Goal: Task Accomplishment & Management: Manage account settings

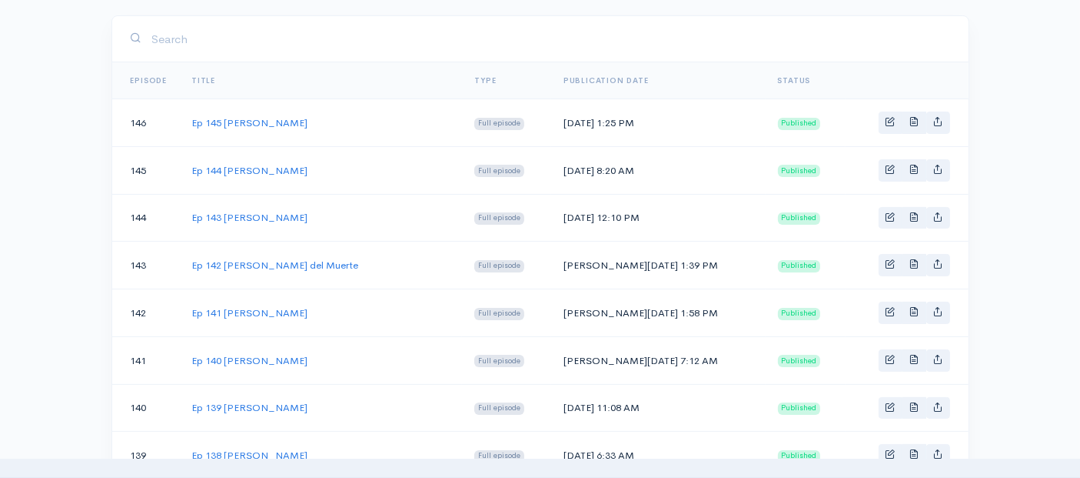
scroll to position [1025, 0]
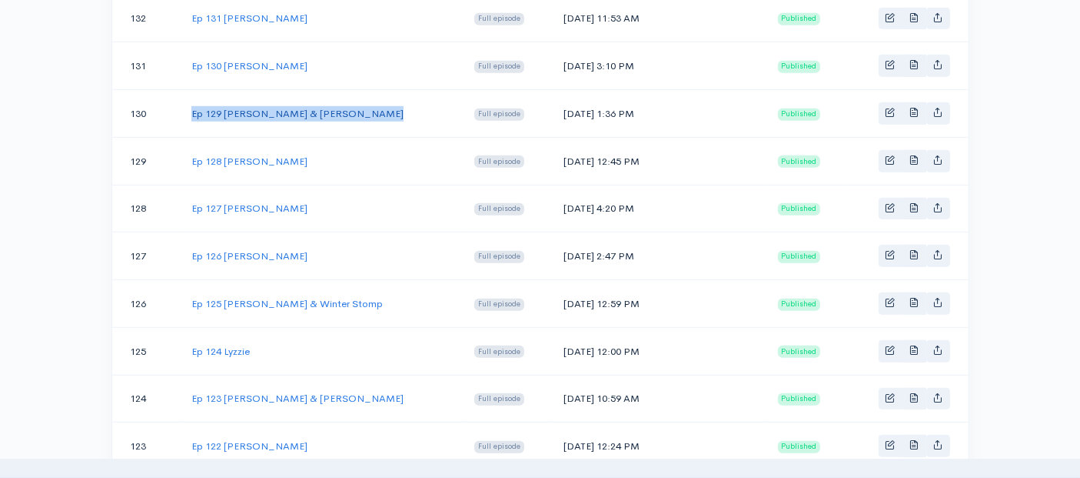
drag, startPoint x: 370, startPoint y: 102, endPoint x: 193, endPoint y: 104, distance: 176.9
click at [192, 104] on td "Ep 129 [PERSON_NAME] & [PERSON_NAME]" at bounding box center [320, 114] width 283 height 48
copy link "Ep 129 [PERSON_NAME] & [PERSON_NAME]"
drag, startPoint x: 642, startPoint y: 103, endPoint x: 564, endPoint y: 100, distance: 77.7
click at [564, 100] on td "[DATE] 1:36 PM" at bounding box center [658, 114] width 215 height 48
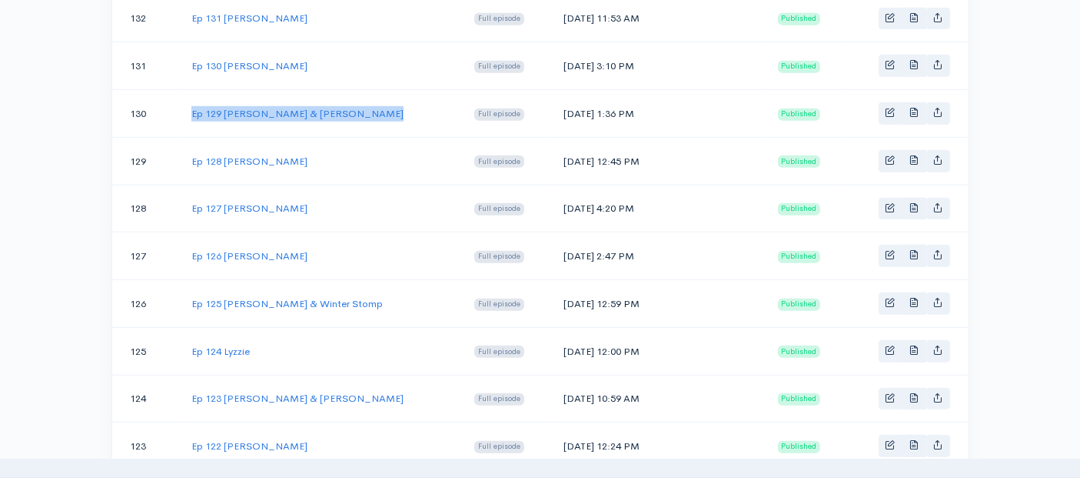
copy td "[DATE]"
click at [241, 107] on link "Ep 129 [PERSON_NAME] & [PERSON_NAME]" at bounding box center [297, 113] width 212 height 13
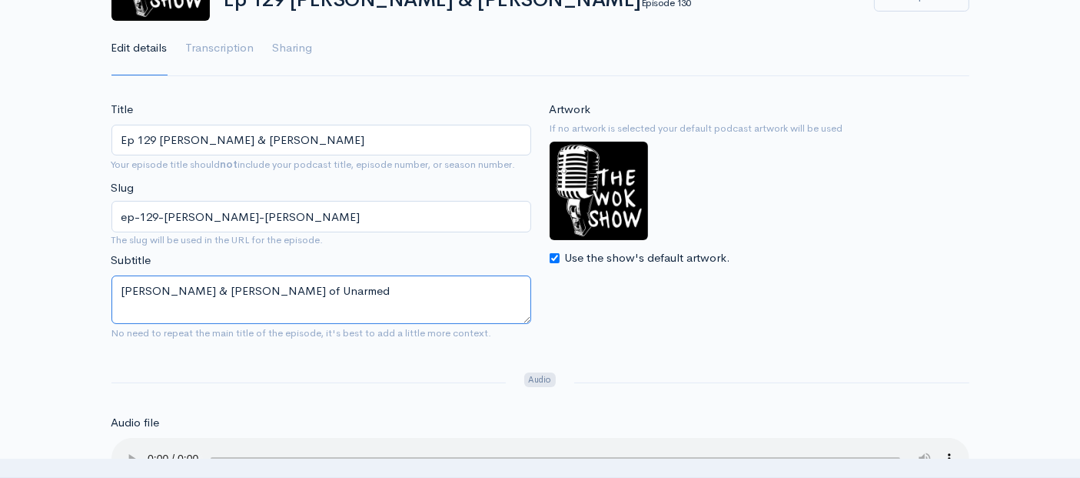
drag, startPoint x: 343, startPoint y: 288, endPoint x: 52, endPoint y: 283, distance: 290.7
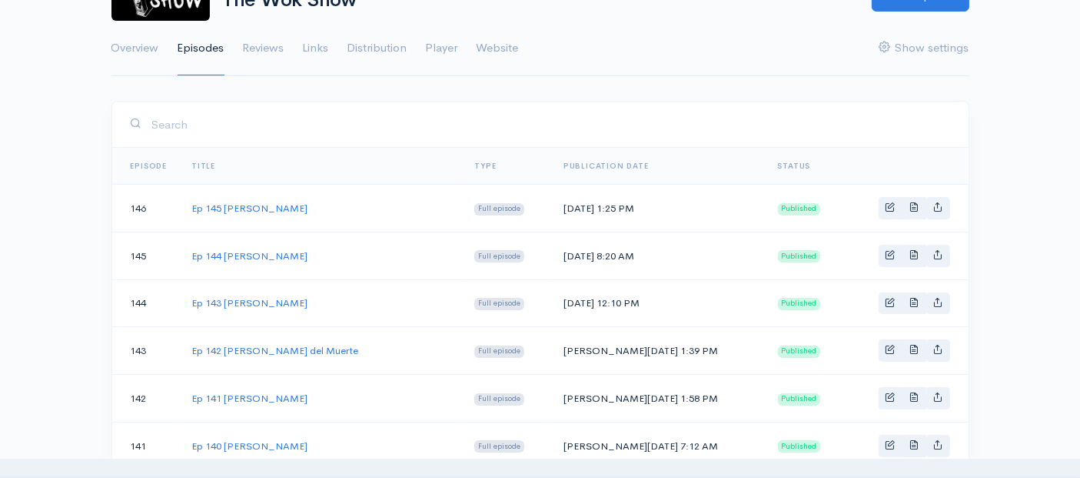
scroll to position [1025, 0]
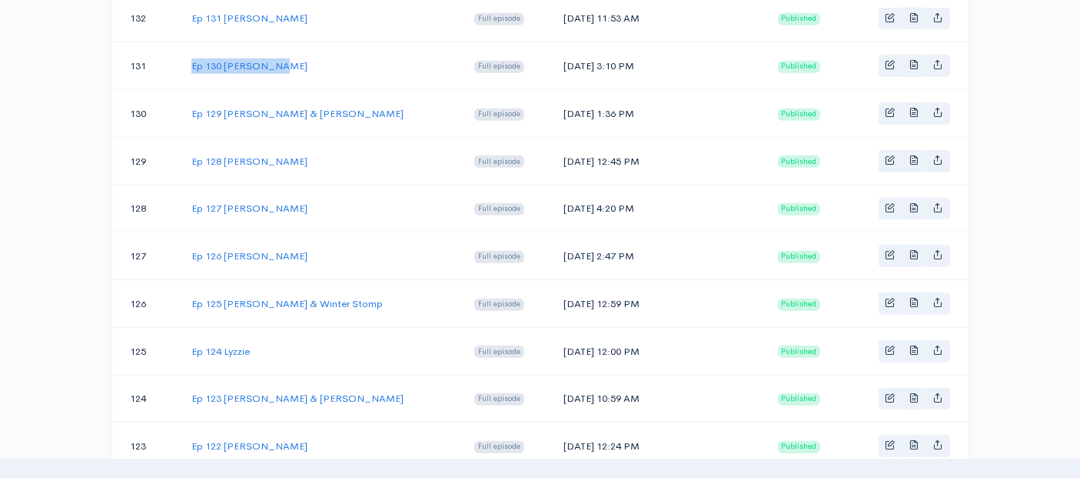
drag, startPoint x: 272, startPoint y: 52, endPoint x: 188, endPoint y: 49, distance: 84.6
click at [188, 49] on td "Ep 130 [PERSON_NAME]" at bounding box center [320, 66] width 283 height 48
copy link "Ep 130 [PERSON_NAME]"
drag, startPoint x: 637, startPoint y: 56, endPoint x: 563, endPoint y: 56, distance: 73.8
click at [563, 56] on td "[DATE] 3:10 PM" at bounding box center [658, 66] width 215 height 48
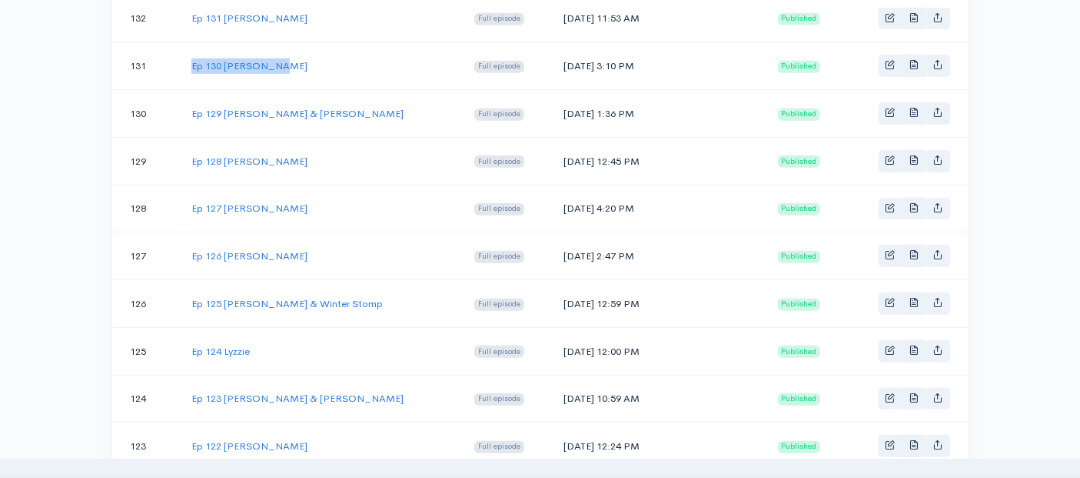
copy td "[DATE]"
click at [231, 59] on link "Ep 130 [PERSON_NAME]" at bounding box center [249, 65] width 116 height 13
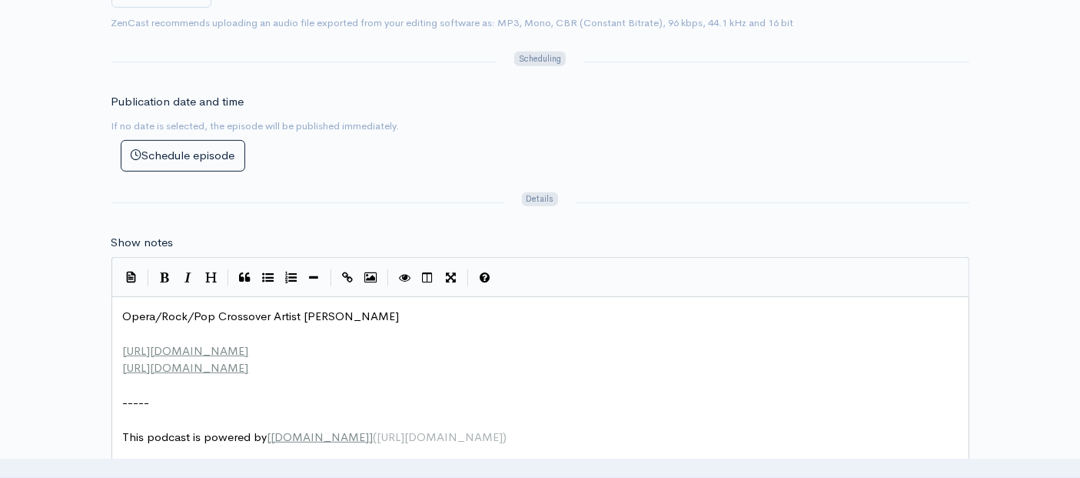
scroll to position [5, 0]
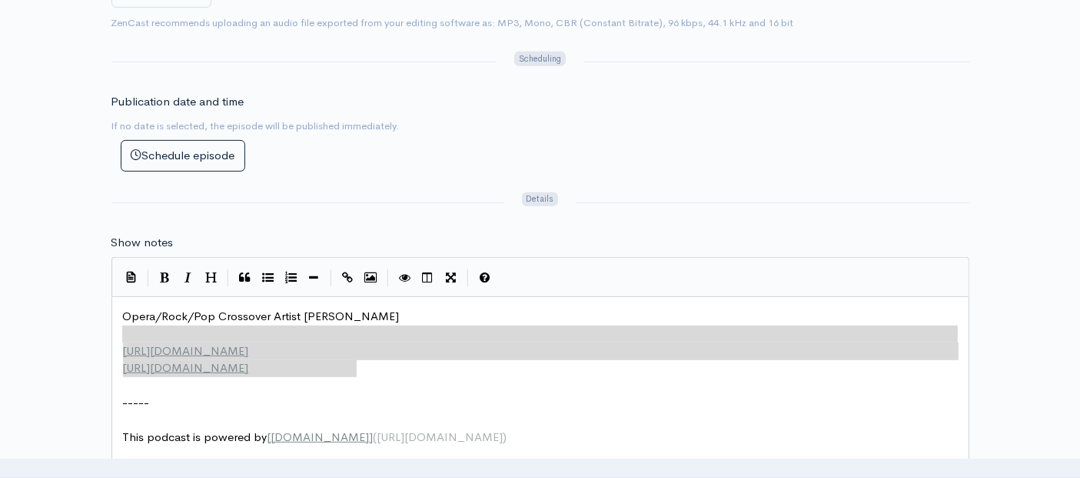
type textarea "Opera/Rock/Pop Crossover Artist [PERSON_NAME] [URL][DOMAIN_NAME] [URL][DOMAIN_N…"
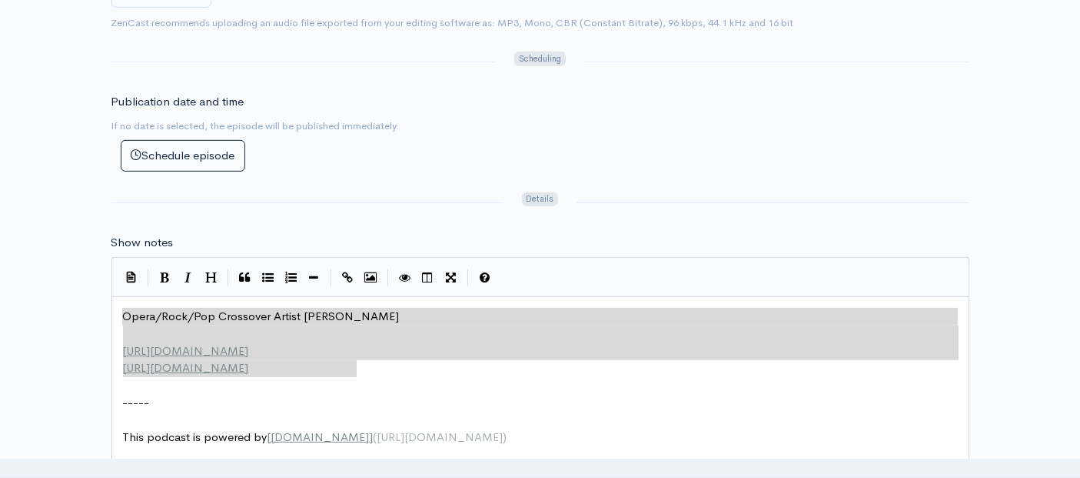
drag, startPoint x: 363, startPoint y: 364, endPoint x: 91, endPoint y: 315, distance: 276.6
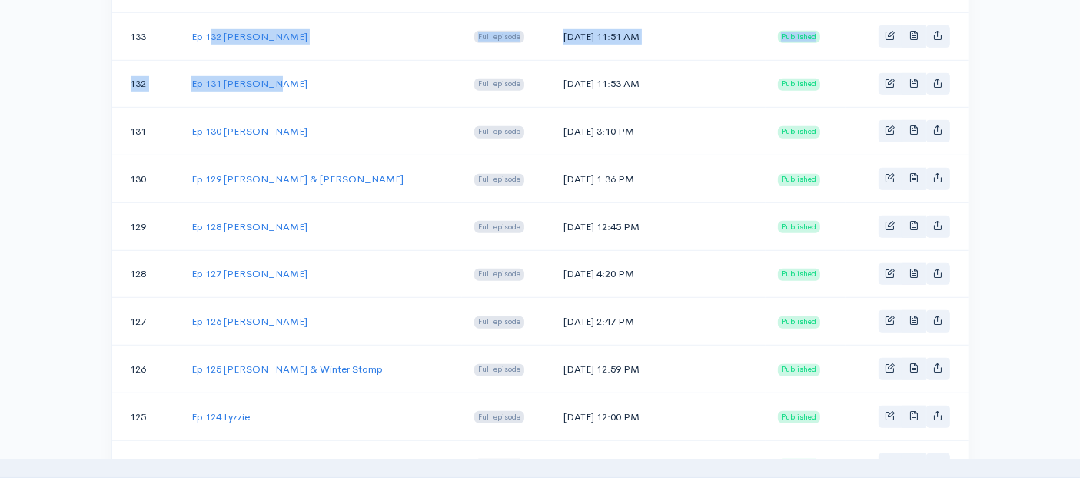
scroll to position [934, 0]
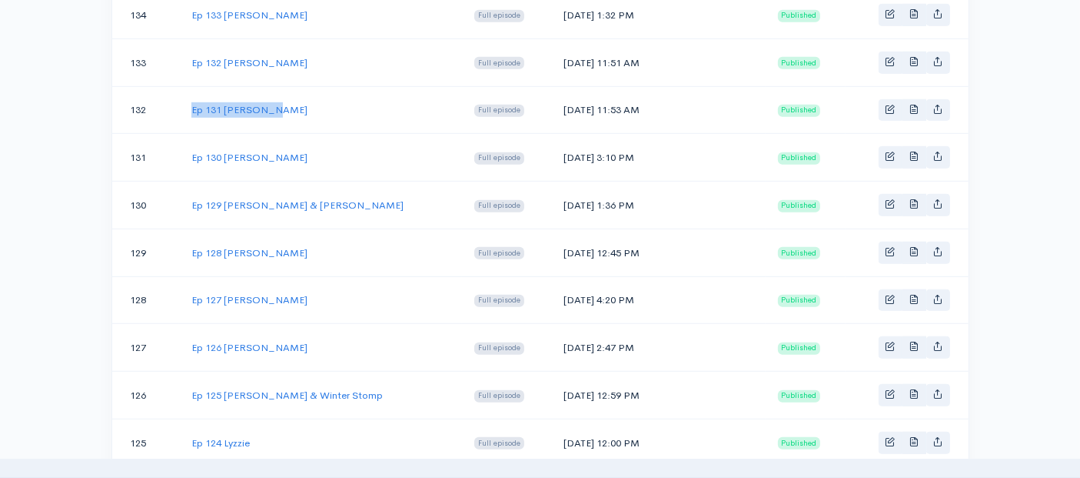
drag, startPoint x: 280, startPoint y: 8, endPoint x: 191, endPoint y: 92, distance: 122.4
click at [191, 92] on td "Ep 131 [PERSON_NAME]" at bounding box center [320, 110] width 283 height 48
copy link "Ep 131 [PERSON_NAME]"
drag, startPoint x: 644, startPoint y: 98, endPoint x: 559, endPoint y: 100, distance: 84.6
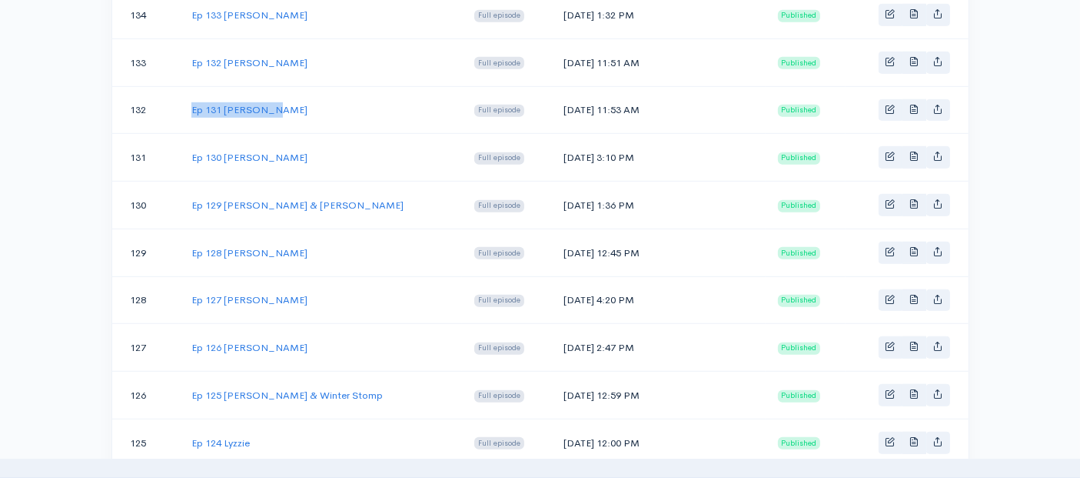
click at [559, 100] on td "[DATE] 11:53 AM" at bounding box center [658, 110] width 215 height 48
copy td "[DATE]"
click at [250, 103] on link "Ep 131 [PERSON_NAME]" at bounding box center [249, 109] width 116 height 13
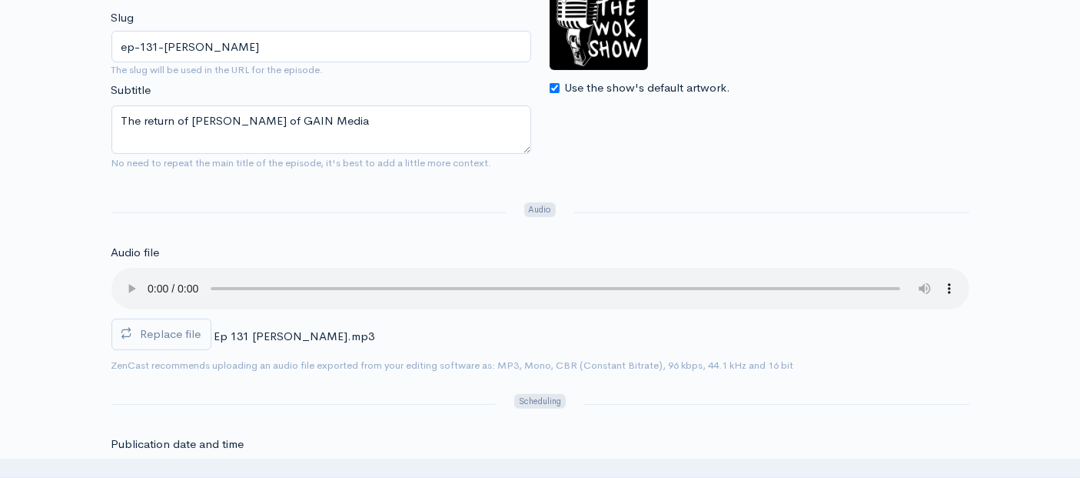
scroll to position [341, 0]
drag, startPoint x: 331, startPoint y: 117, endPoint x: 48, endPoint y: 115, distance: 283.0
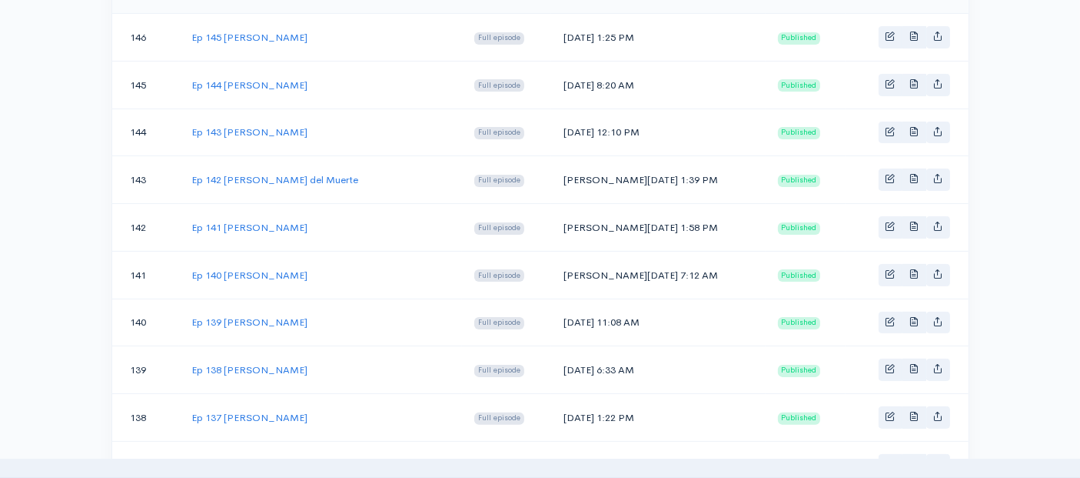
scroll to position [934, 0]
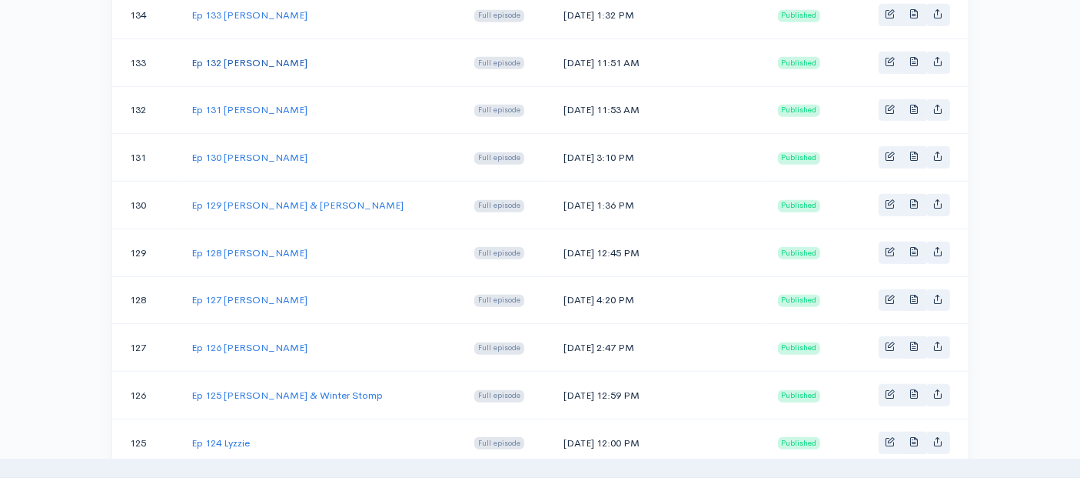
drag, startPoint x: 321, startPoint y: 50, endPoint x: 191, endPoint y: 58, distance: 129.4
click at [191, 58] on td "Ep 132 [PERSON_NAME]" at bounding box center [320, 62] width 283 height 48
copy link "Ep 132 [PERSON_NAME]"
drag, startPoint x: 637, startPoint y: 49, endPoint x: 564, endPoint y: 49, distance: 73.1
click at [564, 49] on td "[DATE] 11:51 AM" at bounding box center [658, 62] width 215 height 48
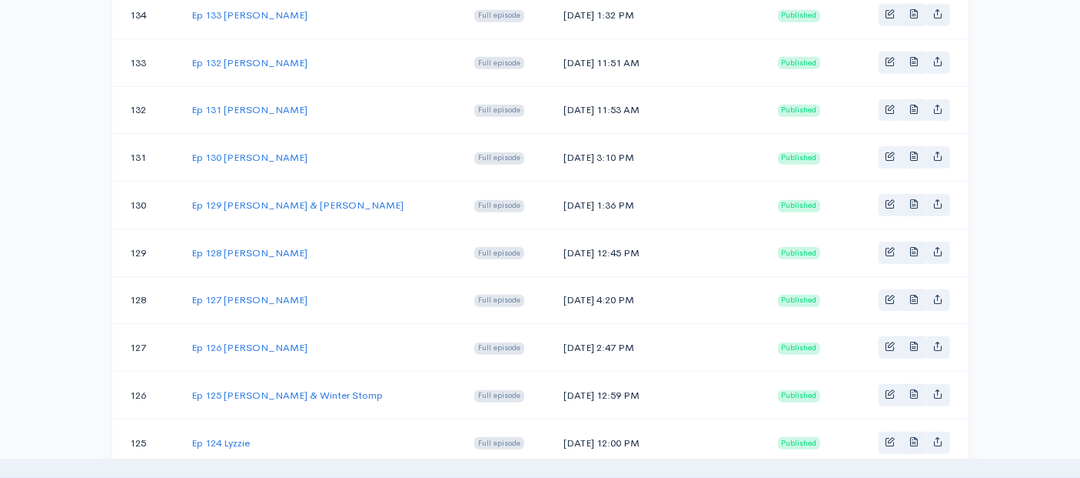
copy td "[DATE]"
click at [239, 56] on link "Ep 132 [PERSON_NAME]" at bounding box center [249, 62] width 116 height 13
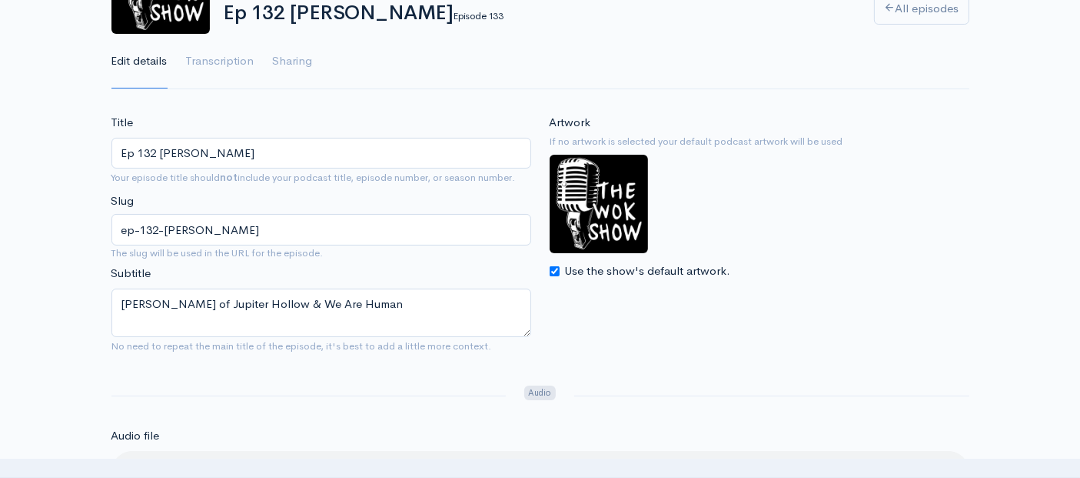
scroll to position [171, 0]
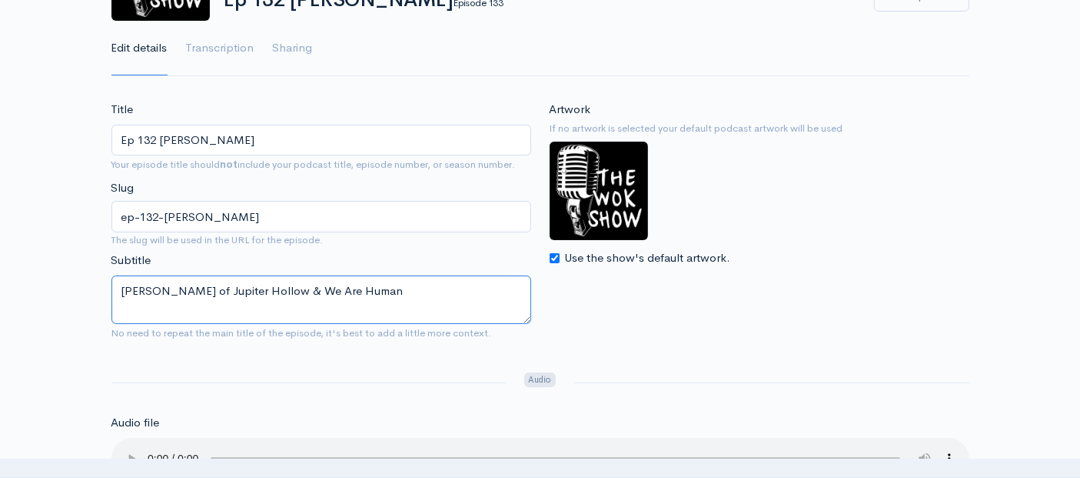
drag, startPoint x: 411, startPoint y: 285, endPoint x: 38, endPoint y: 261, distance: 373.0
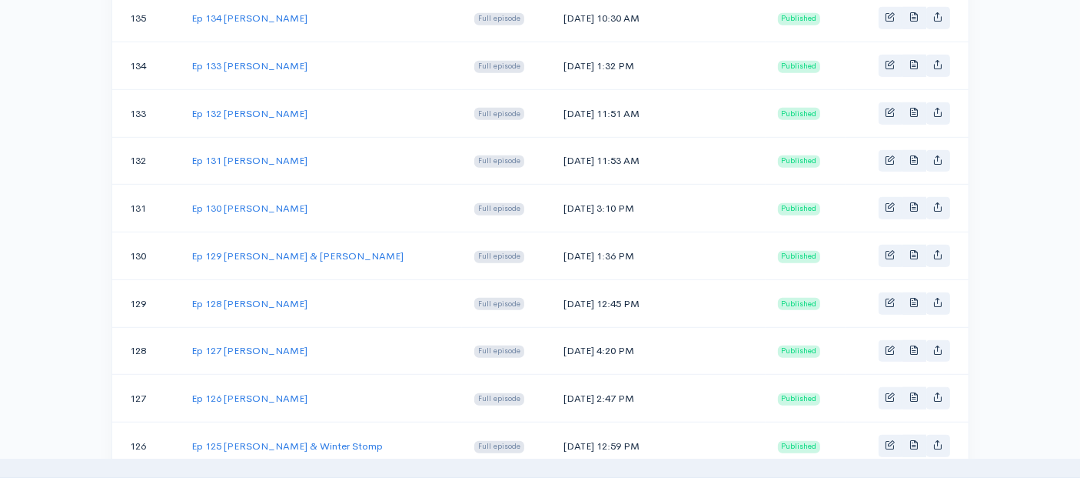
scroll to position [848, 0]
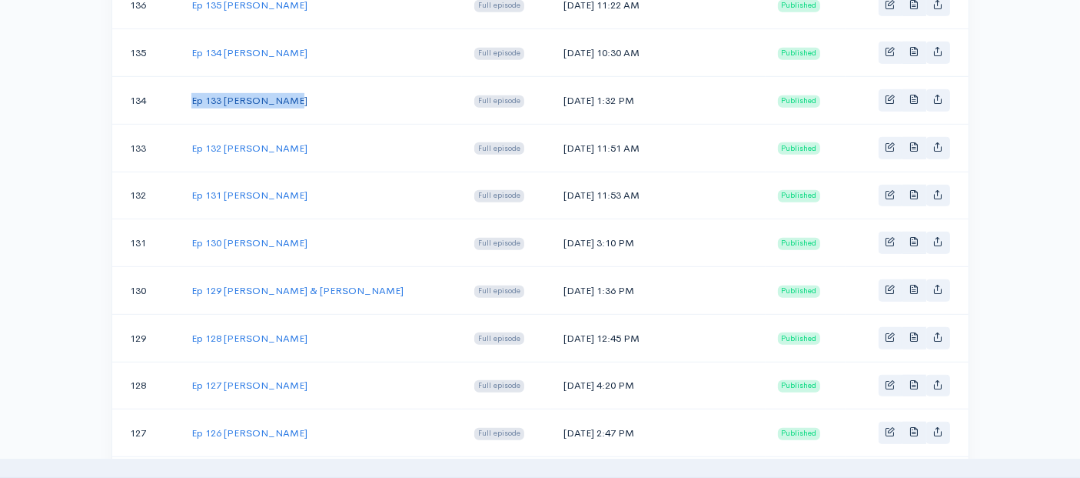
drag, startPoint x: 283, startPoint y: 91, endPoint x: 193, endPoint y: 93, distance: 90.0
click at [193, 93] on td "Ep 133 [PERSON_NAME]" at bounding box center [320, 101] width 283 height 48
copy link "Ep 133 [PERSON_NAME]"
drag, startPoint x: 644, startPoint y: 92, endPoint x: 562, endPoint y: 92, distance: 81.5
click at [562, 92] on td "[DATE] 1:32 PM" at bounding box center [658, 101] width 215 height 48
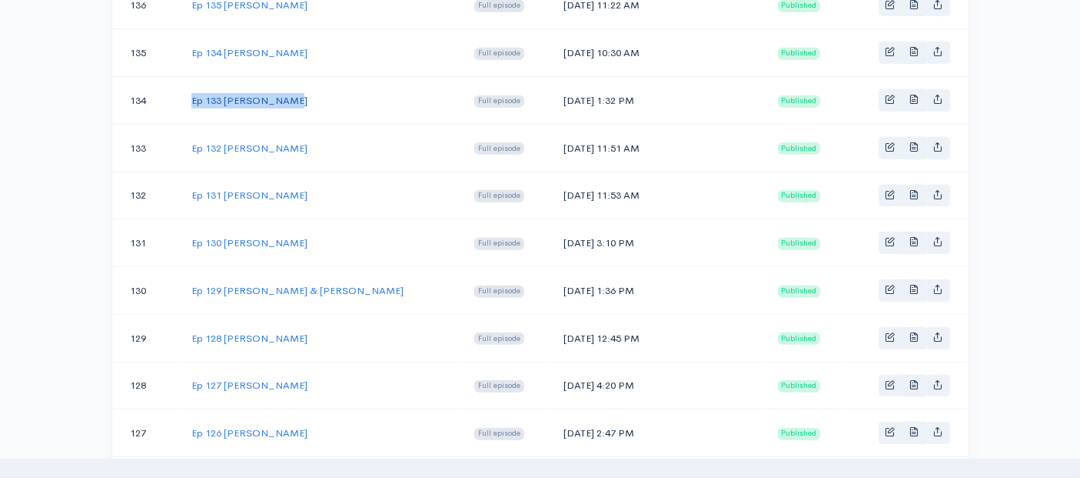
click at [255, 94] on link "Ep 133 [PERSON_NAME]" at bounding box center [249, 100] width 116 height 13
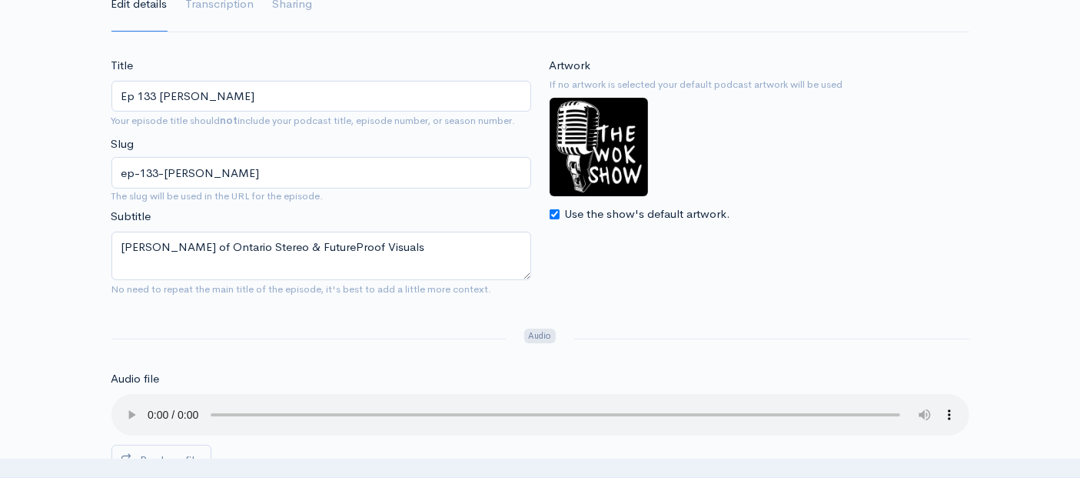
scroll to position [427, 0]
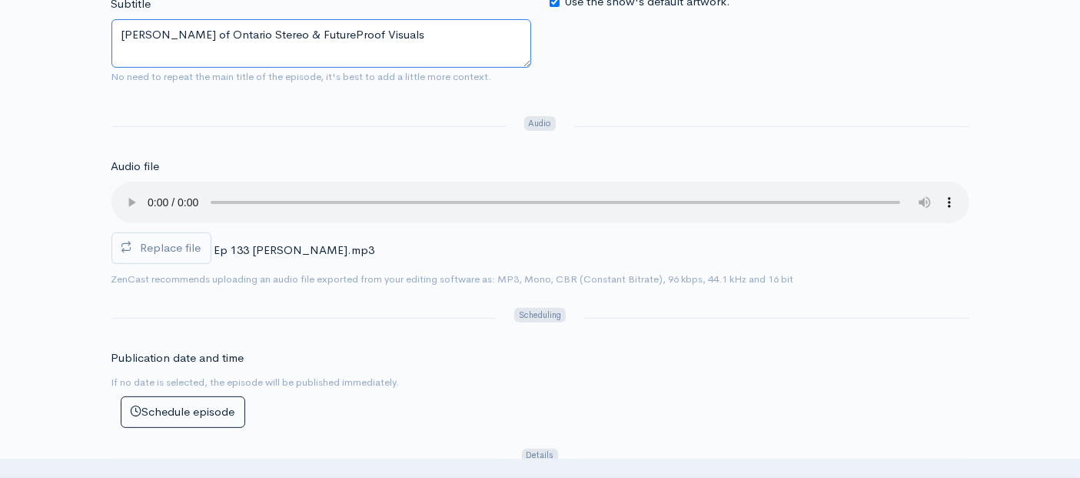
drag, startPoint x: 388, startPoint y: 31, endPoint x: 35, endPoint y: 19, distance: 353.9
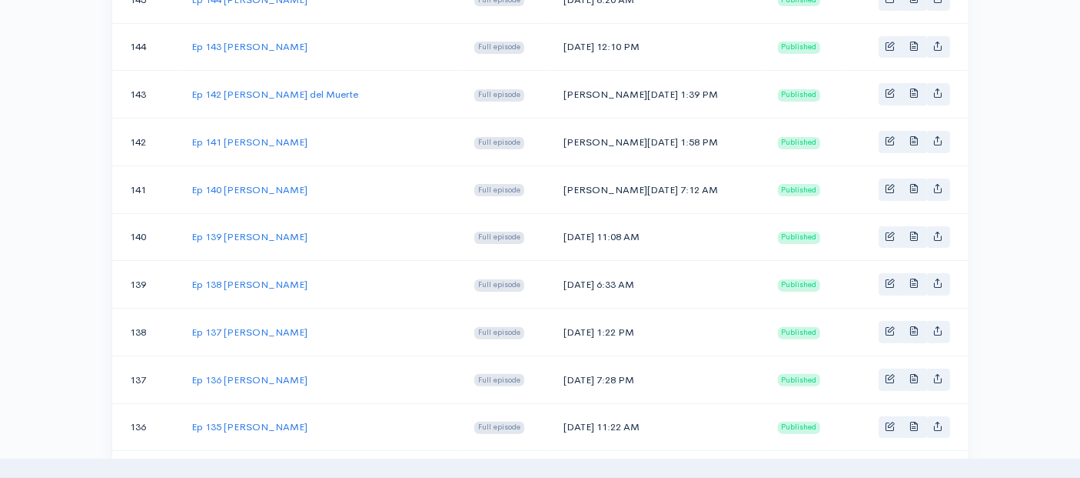
scroll to position [848, 0]
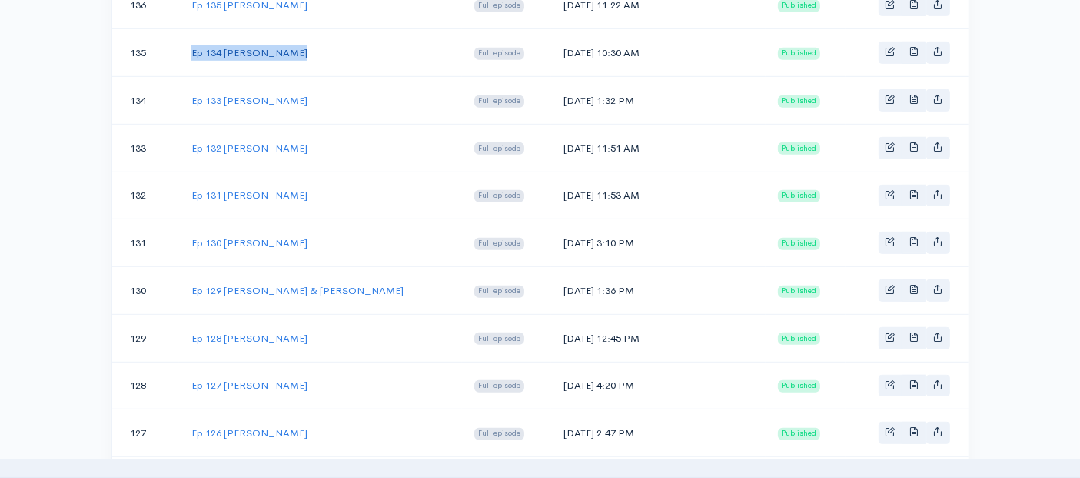
drag, startPoint x: 305, startPoint y: 44, endPoint x: 191, endPoint y: 42, distance: 113.8
click at [191, 42] on td "Ep 134 [PERSON_NAME]" at bounding box center [320, 53] width 283 height 48
drag, startPoint x: 637, startPoint y: 39, endPoint x: 561, endPoint y: 46, distance: 76.4
click at [562, 46] on td "[DATE] 10:30 AM" at bounding box center [658, 53] width 215 height 48
click at [232, 49] on link "Ep 134 [PERSON_NAME]" at bounding box center [249, 52] width 116 height 13
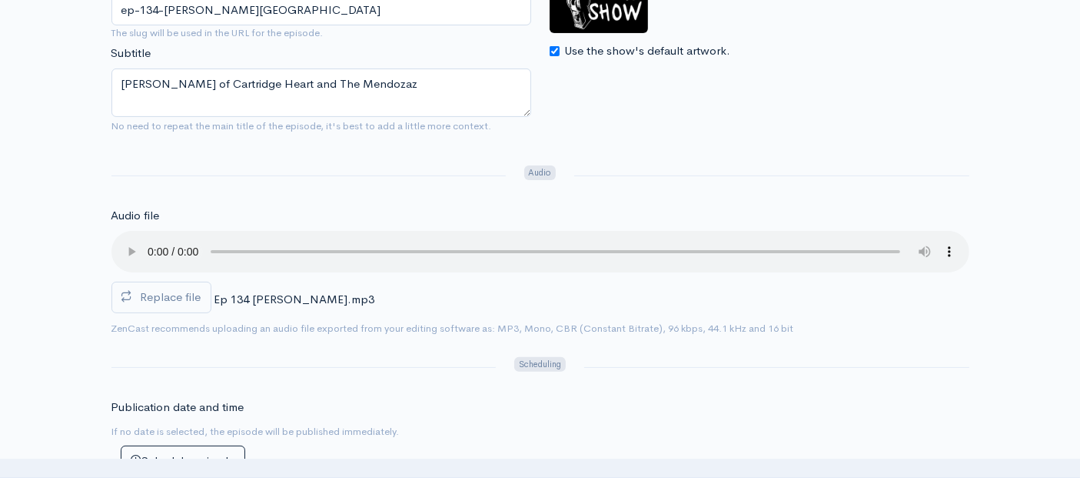
scroll to position [341, 0]
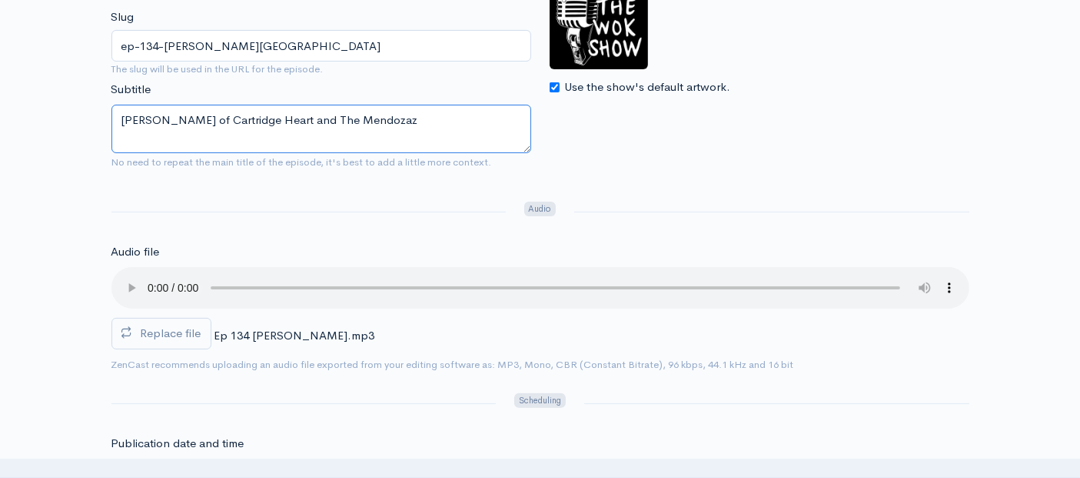
drag, startPoint x: 411, startPoint y: 122, endPoint x: 39, endPoint y: 95, distance: 372.4
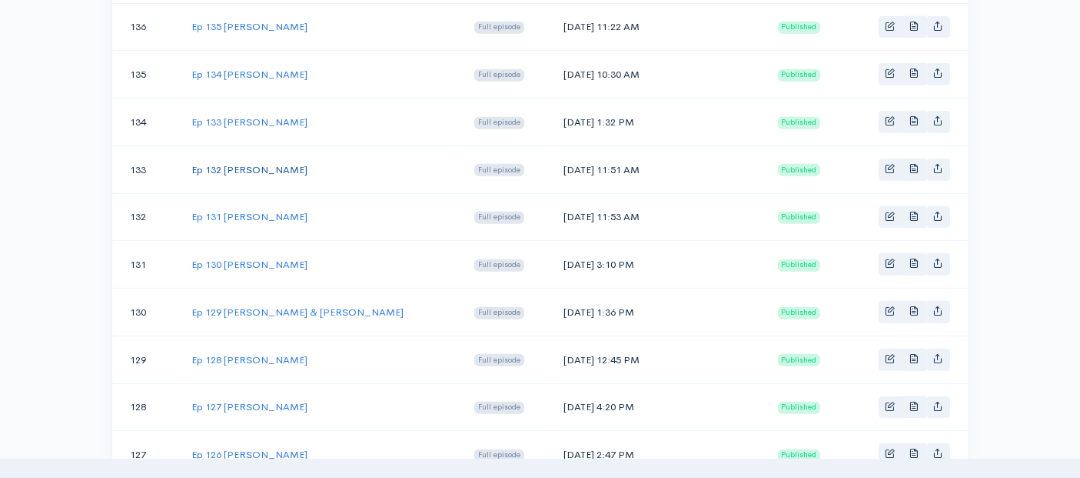
scroll to position [763, 0]
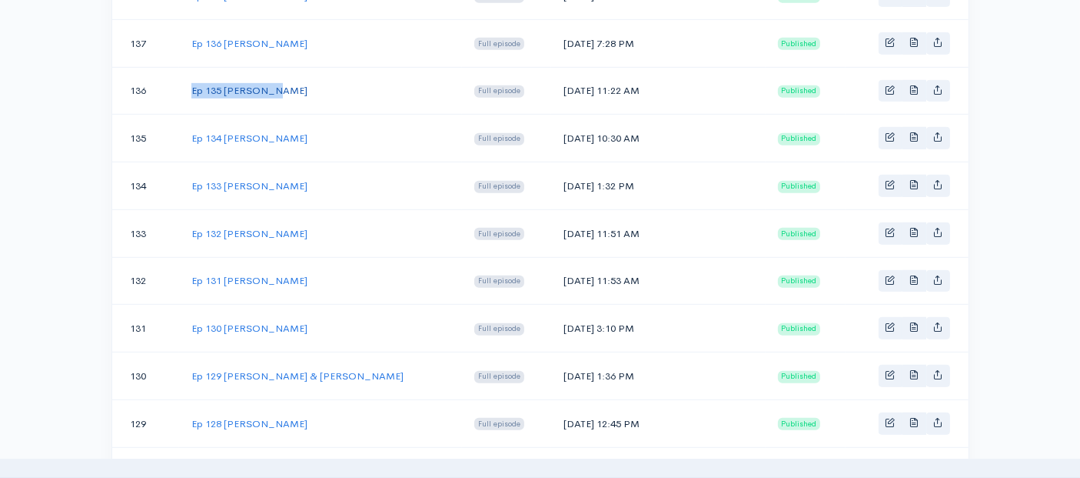
drag, startPoint x: 277, startPoint y: 84, endPoint x: 191, endPoint y: 83, distance: 86.1
click at [191, 83] on td "Ep 135 [PERSON_NAME]" at bounding box center [320, 91] width 283 height 48
drag, startPoint x: 644, startPoint y: 80, endPoint x: 561, endPoint y: 82, distance: 83.1
click at [561, 82] on td "[DATE] 11:22 AM" at bounding box center [658, 91] width 215 height 48
click at [255, 84] on link "Ep 135 [PERSON_NAME]" at bounding box center [249, 90] width 116 height 13
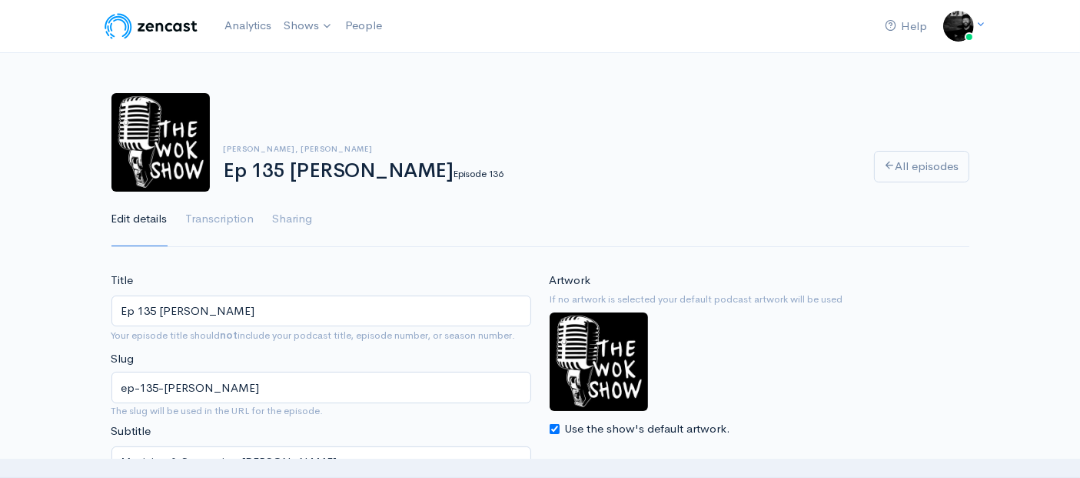
scroll to position [85, 0]
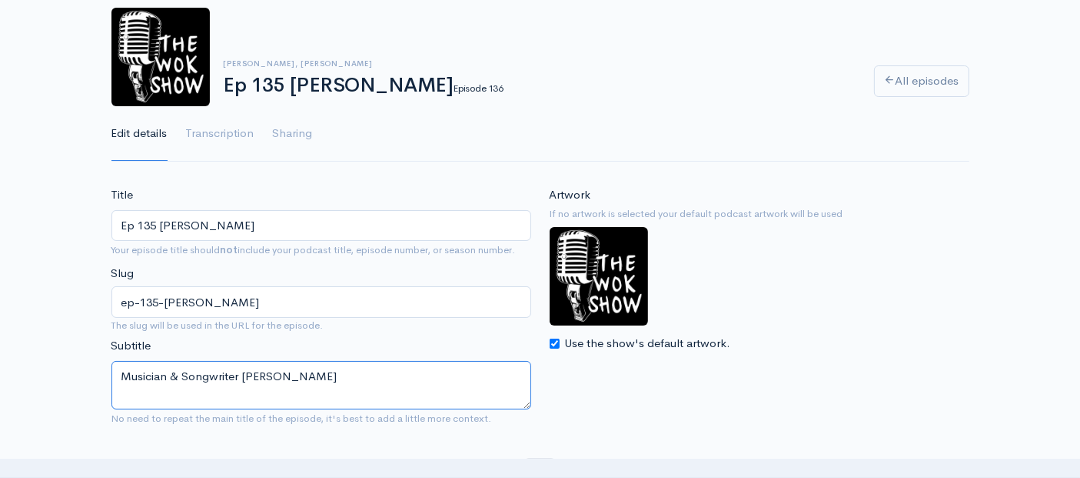
drag, startPoint x: 308, startPoint y: 376, endPoint x: 8, endPoint y: 370, distance: 299.2
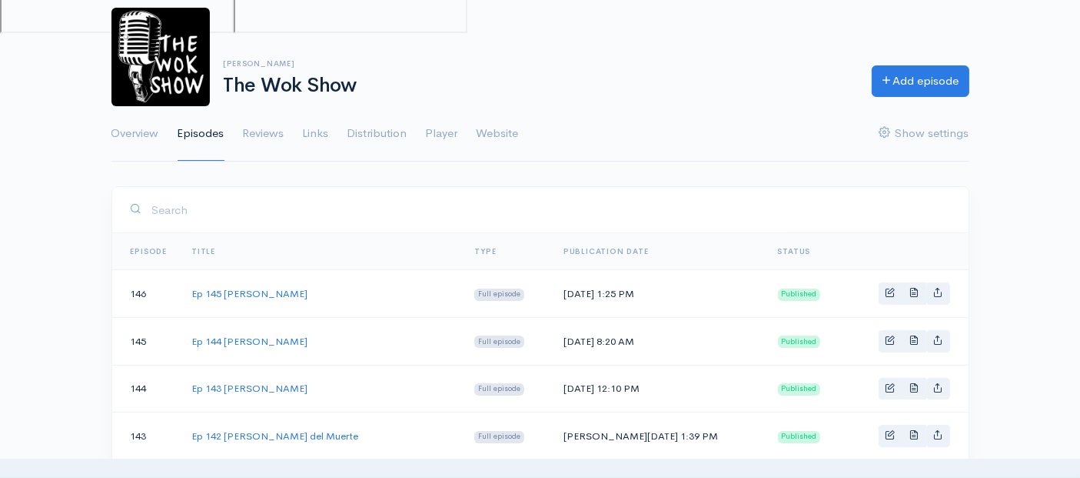
scroll to position [763, 0]
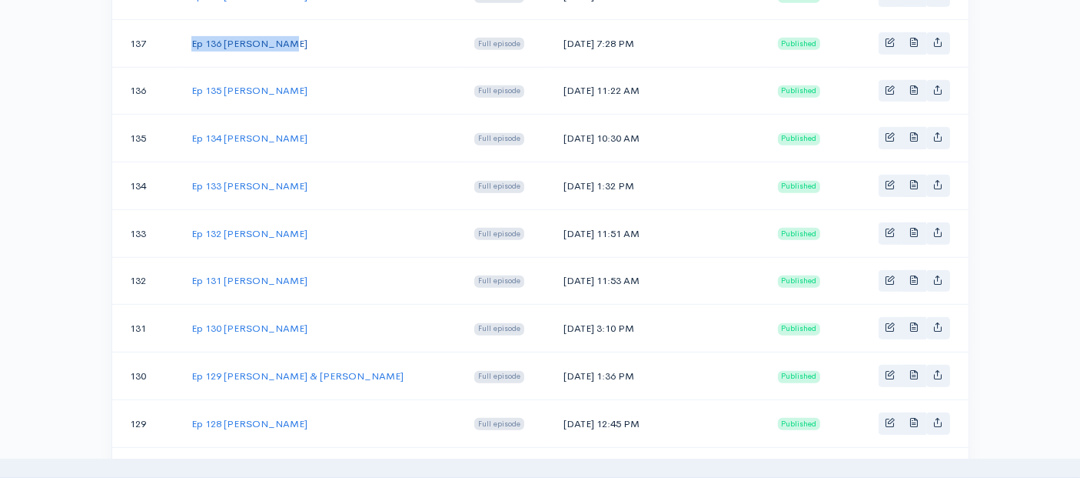
drag, startPoint x: 285, startPoint y: 34, endPoint x: 191, endPoint y: 32, distance: 94.6
click at [191, 32] on td "Ep 136 [PERSON_NAME]" at bounding box center [320, 43] width 283 height 48
drag, startPoint x: 644, startPoint y: 35, endPoint x: 564, endPoint y: 34, distance: 79.2
click at [564, 34] on td "[DATE] 7:28 PM" at bounding box center [658, 43] width 215 height 48
click at [221, 37] on link "Ep 136 [PERSON_NAME]" at bounding box center [249, 43] width 116 height 13
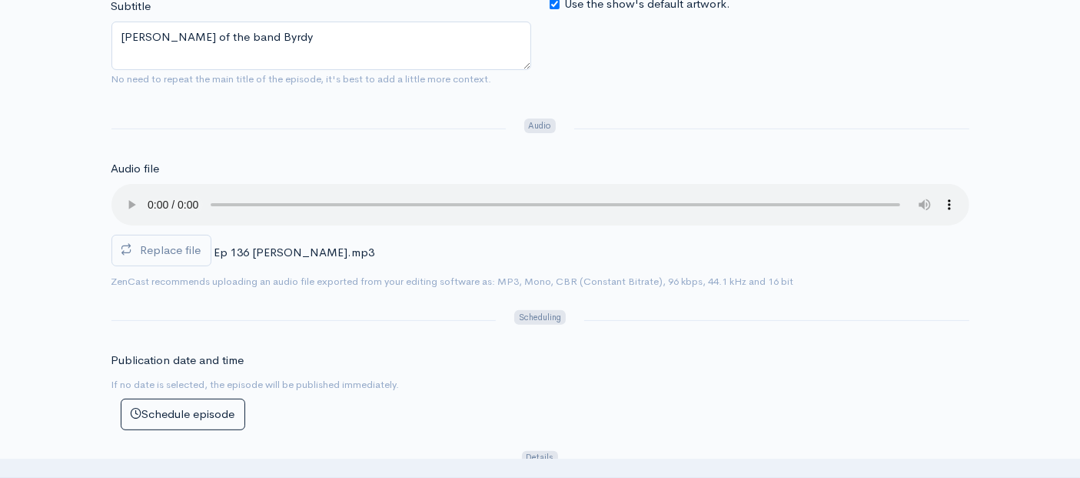
scroll to position [427, 0]
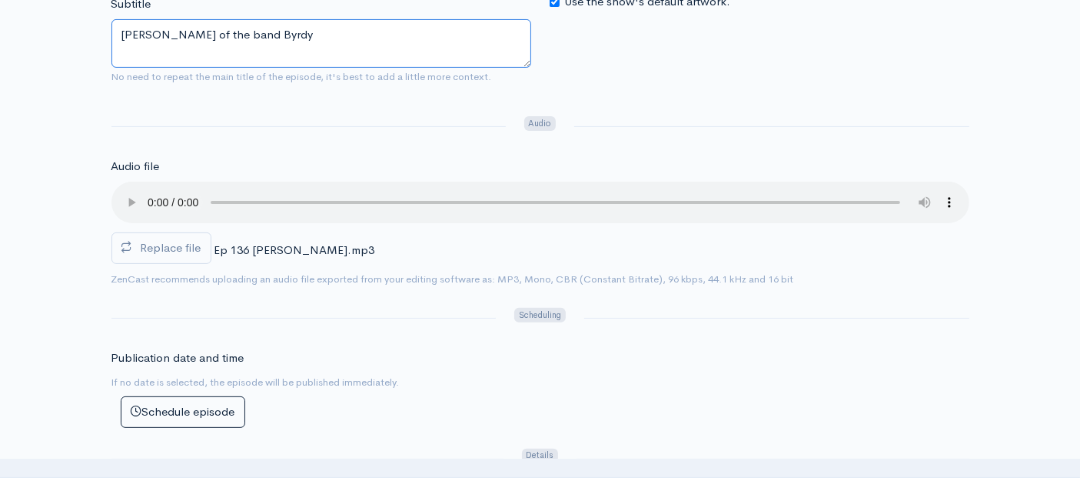
drag, startPoint x: 292, startPoint y: 33, endPoint x: 6, endPoint y: 29, distance: 286.1
